Goal: Transaction & Acquisition: Purchase product/service

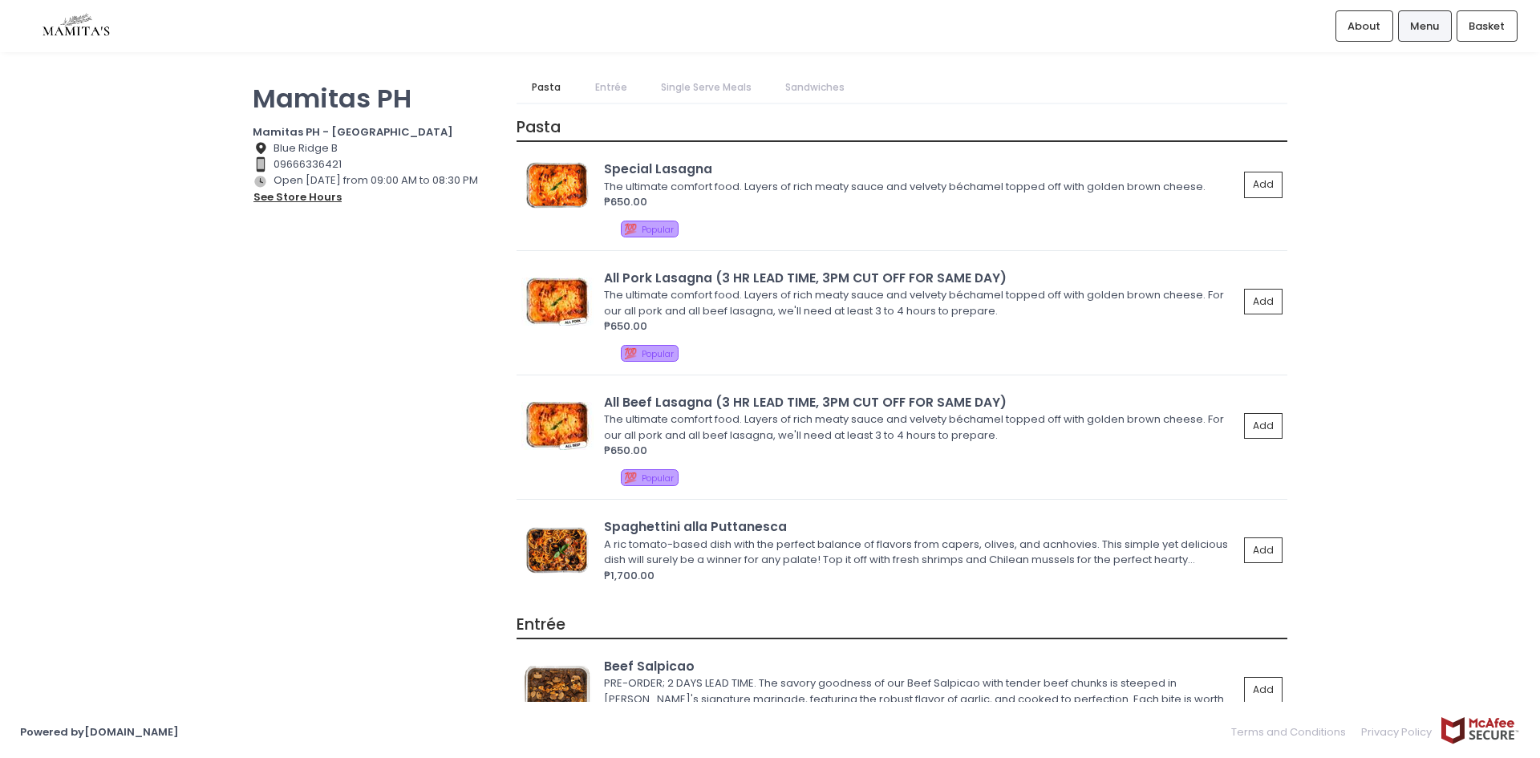
click at [293, 194] on button "see store hours" at bounding box center [298, 198] width 90 height 18
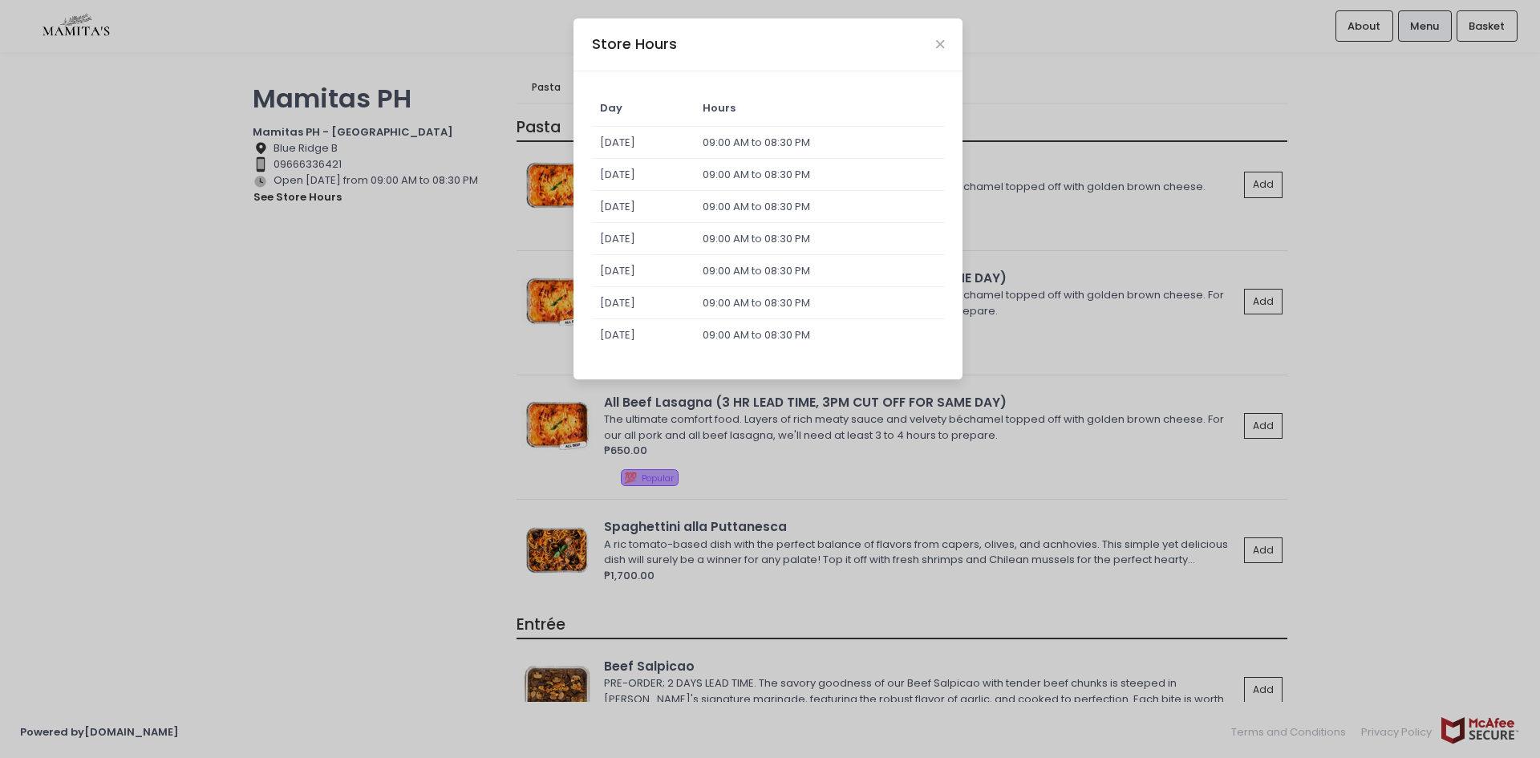
click at [473, 82] on div "Store Hours Day Hours Sunday 09:00 AM to 08:30 PM Monday 09:00 AM to 08:30 PM T…" at bounding box center [770, 379] width 1540 height 758
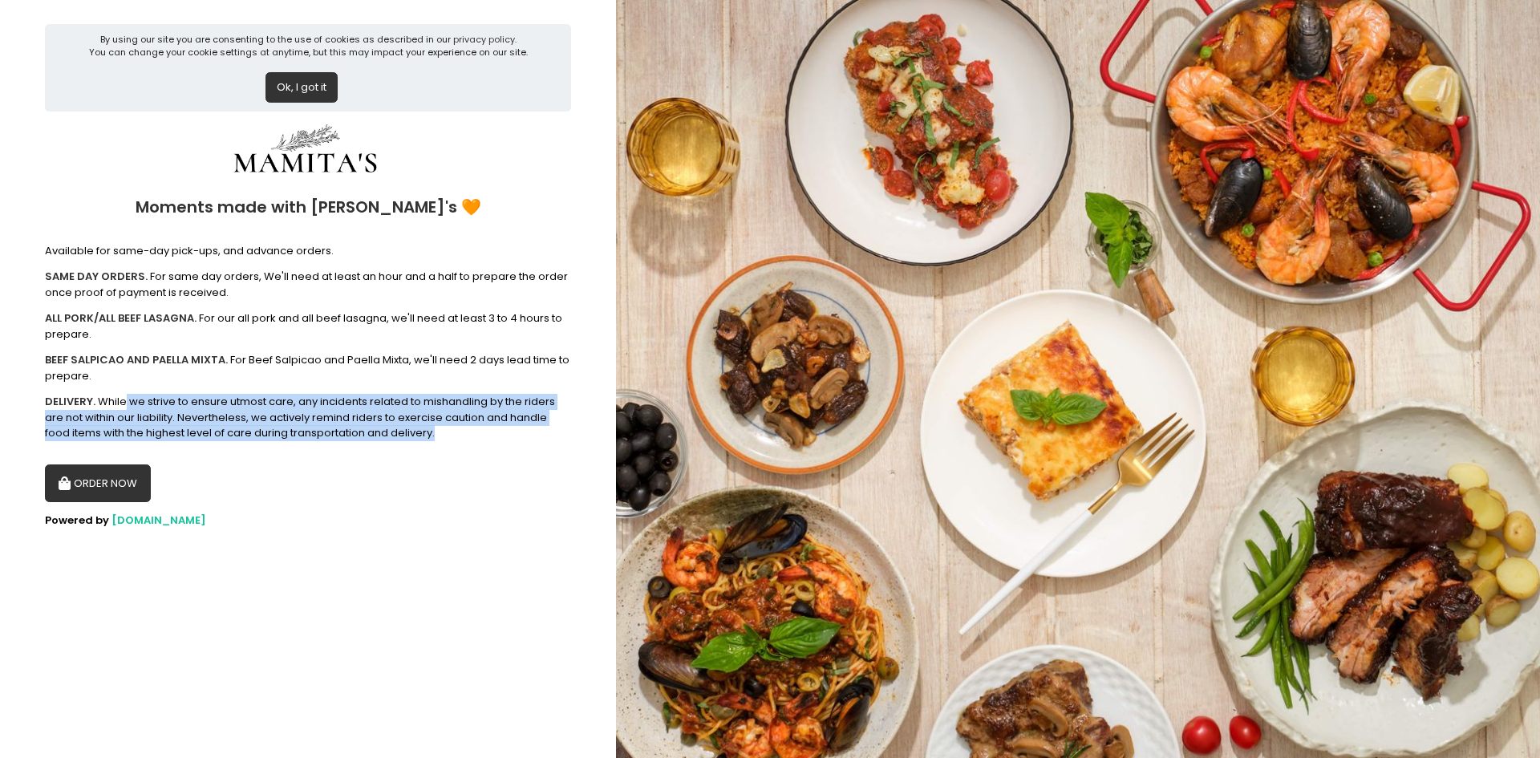
drag, startPoint x: 126, startPoint y: 405, endPoint x: 444, endPoint y: 436, distance: 319.2
click at [444, 436] on div "DELIVERY. While we strive to ensure utmost care, any incidents related to misha…" at bounding box center [308, 417] width 526 height 47
drag, startPoint x: 456, startPoint y: 436, endPoint x: 26, endPoint y: 392, distance: 432.3
click at [26, 392] on section "By using our site you are consenting to the use of cookies as described in our …" at bounding box center [308, 379] width 616 height 758
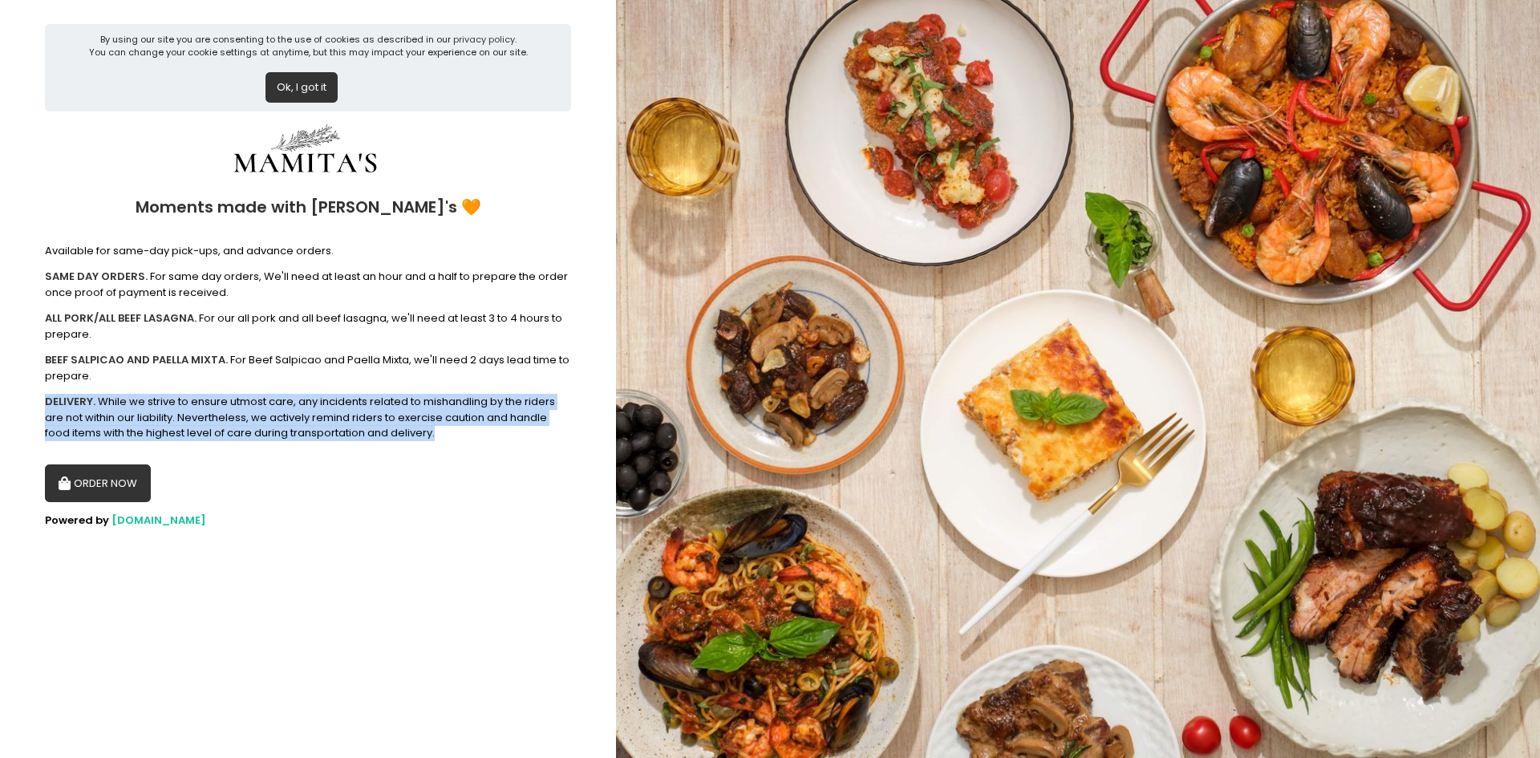
click at [119, 473] on button "ORDER NOW" at bounding box center [98, 484] width 106 height 39
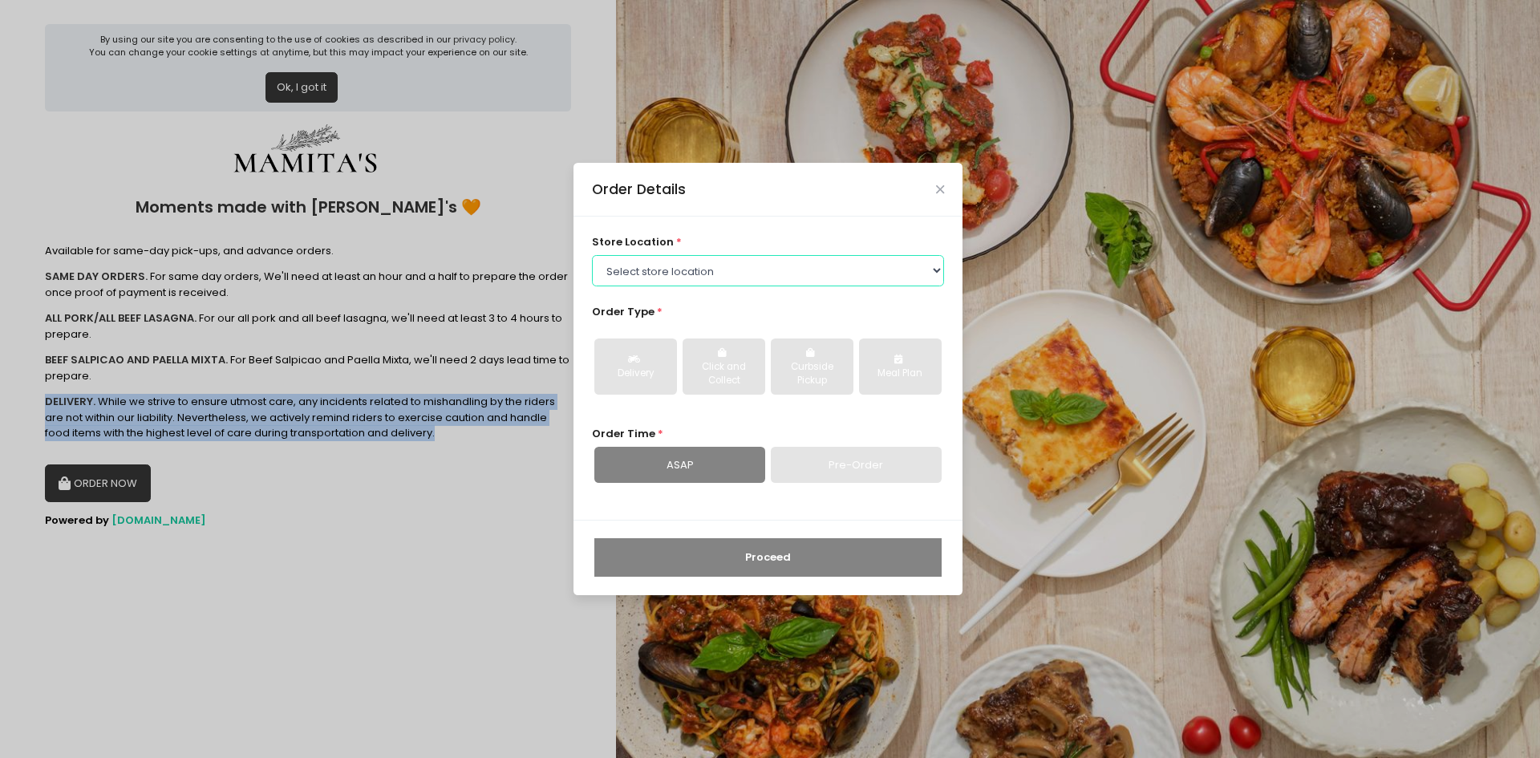
click at [771, 274] on select "Select store location Mamitas PH - [GEOGRAPHIC_DATA] Mamitas PH - [GEOGRAPHIC_D…" at bounding box center [768, 270] width 353 height 30
